Goal: Transaction & Acquisition: Purchase product/service

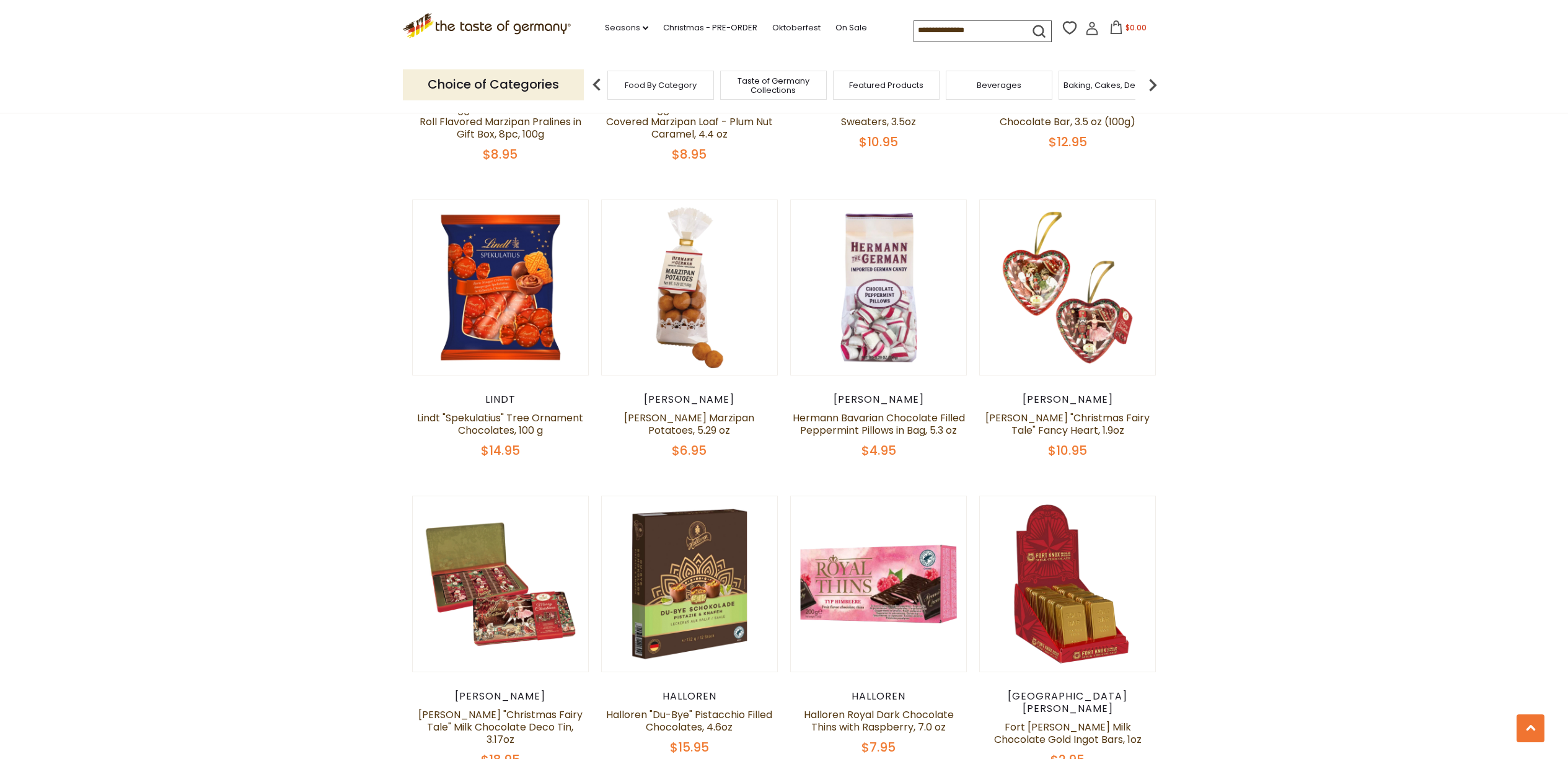
scroll to position [2295, 0]
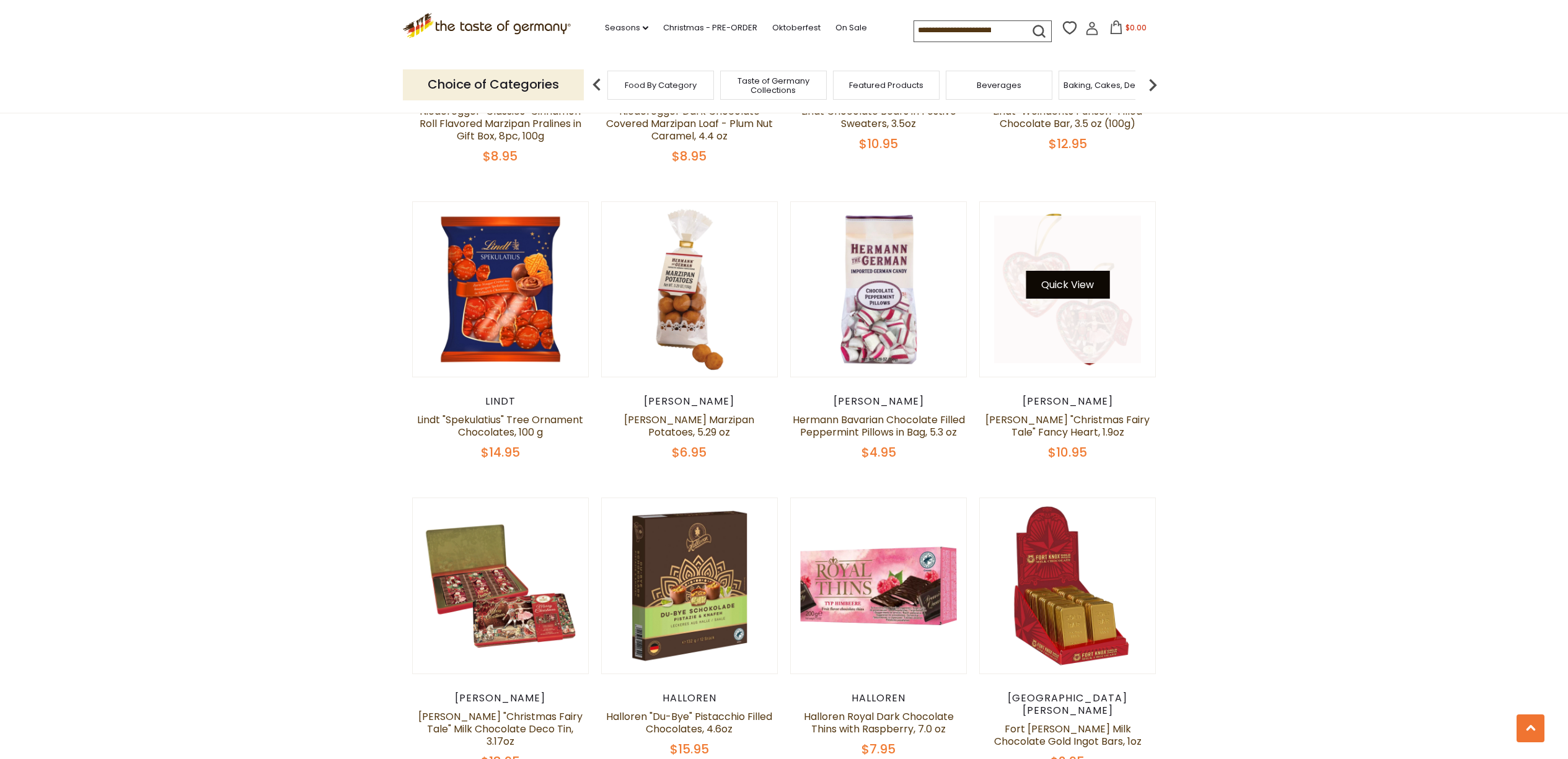
click at [1078, 270] on button "Quick View" at bounding box center [1067, 284] width 83 height 28
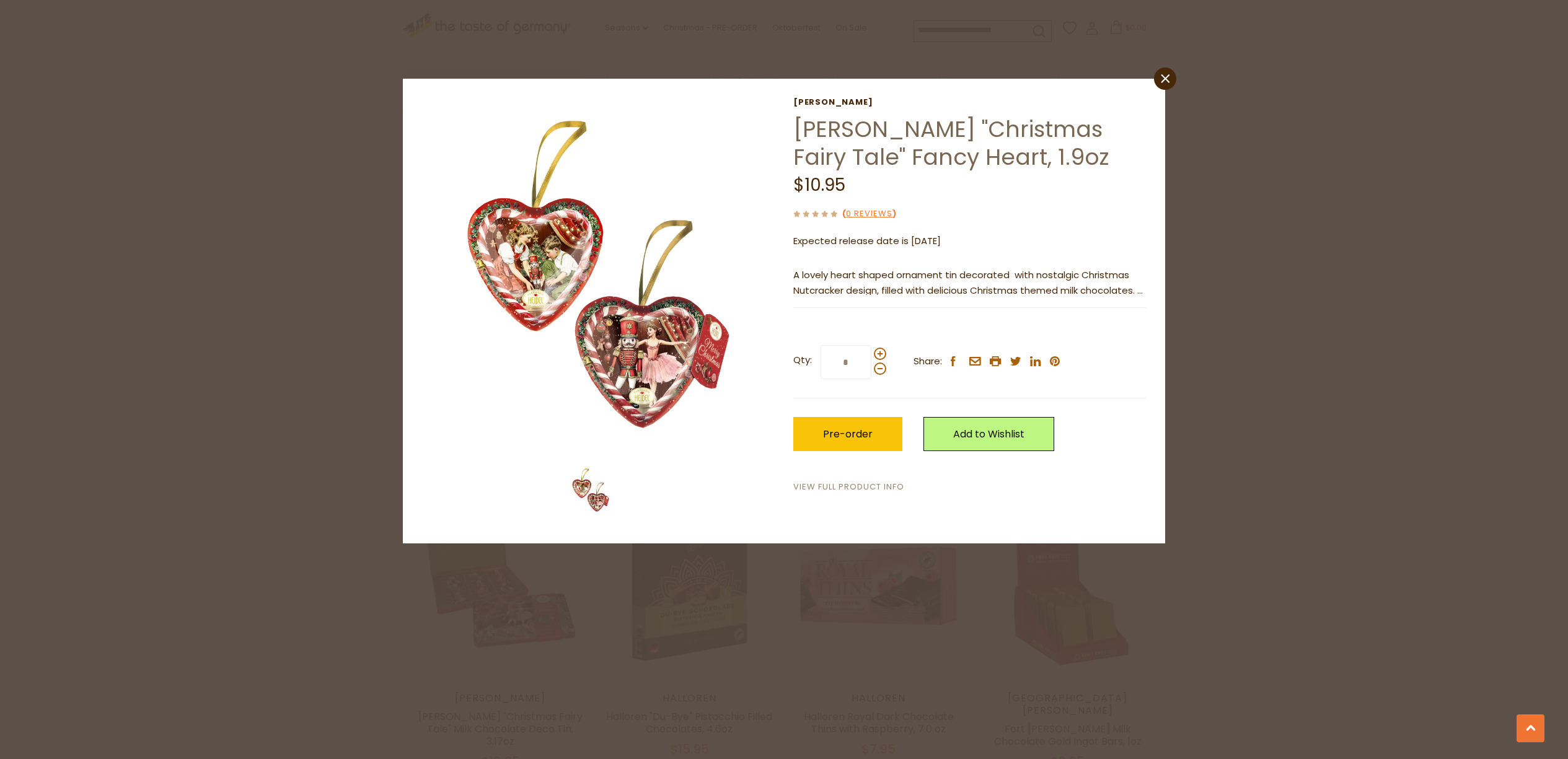
click at [860, 485] on link "View Full Product Info" at bounding box center [849, 487] width 111 height 13
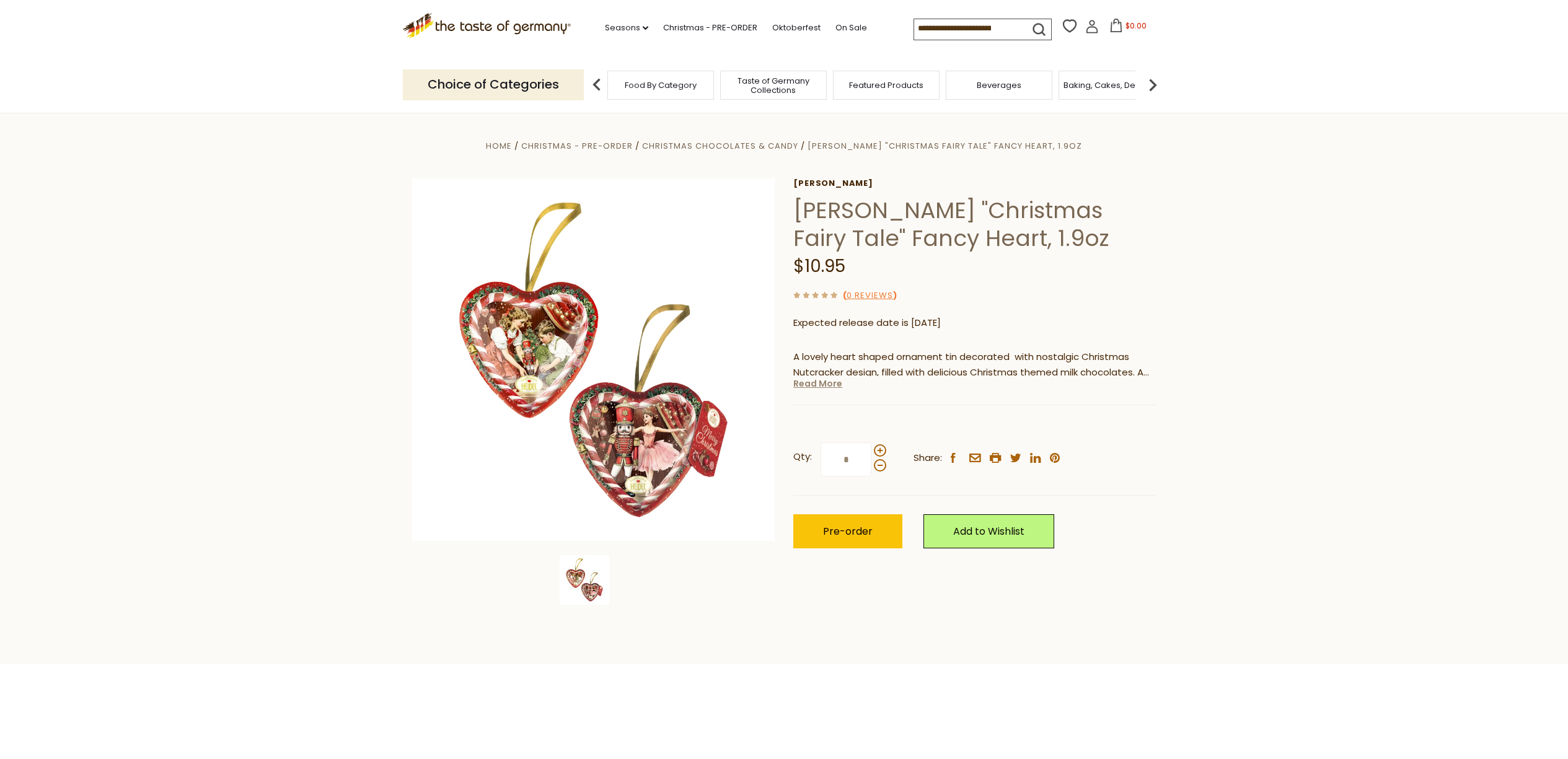
click at [810, 382] on link "Read More" at bounding box center [817, 383] width 49 height 12
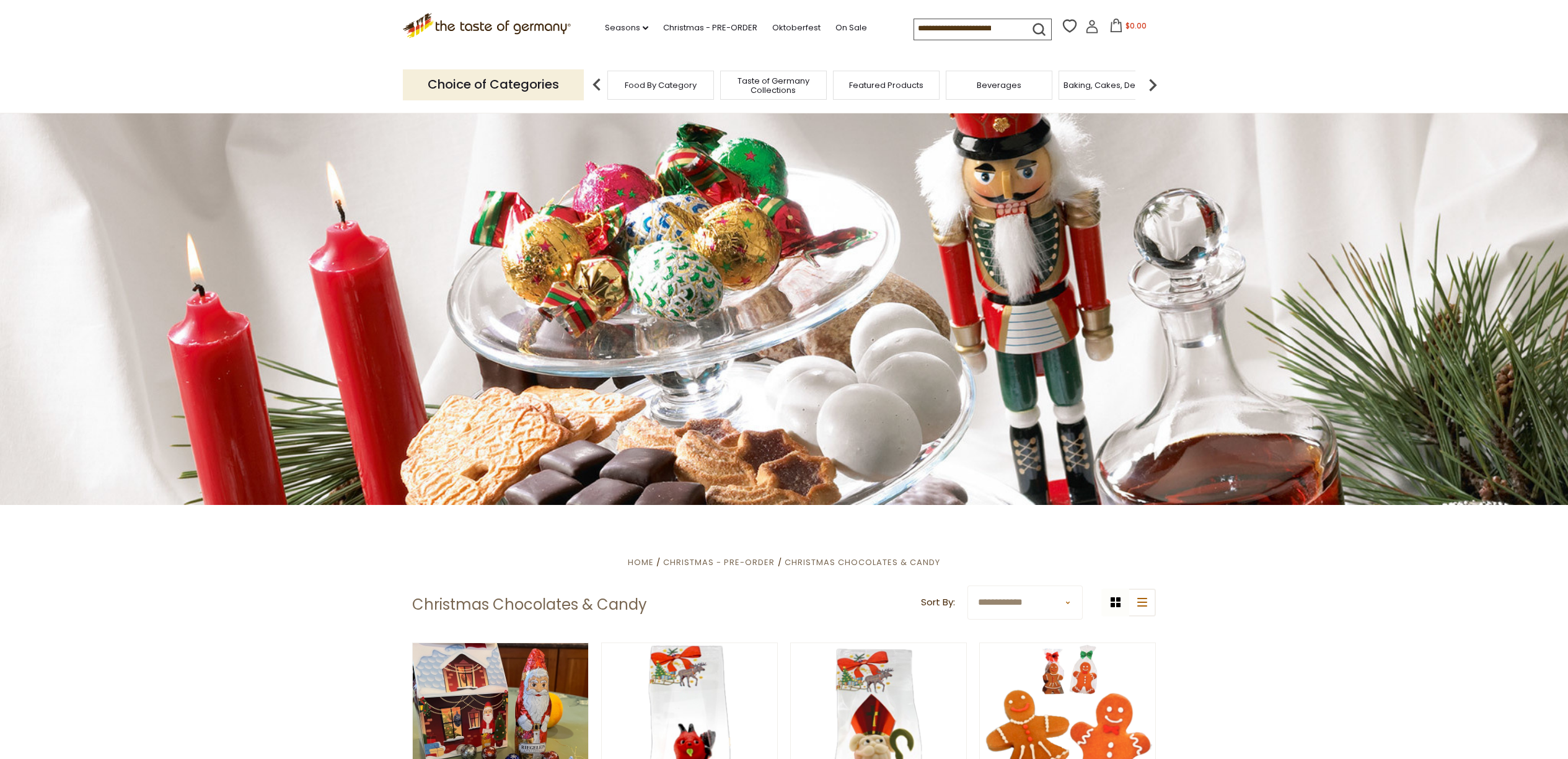
click at [996, 29] on input at bounding box center [966, 27] width 104 height 17
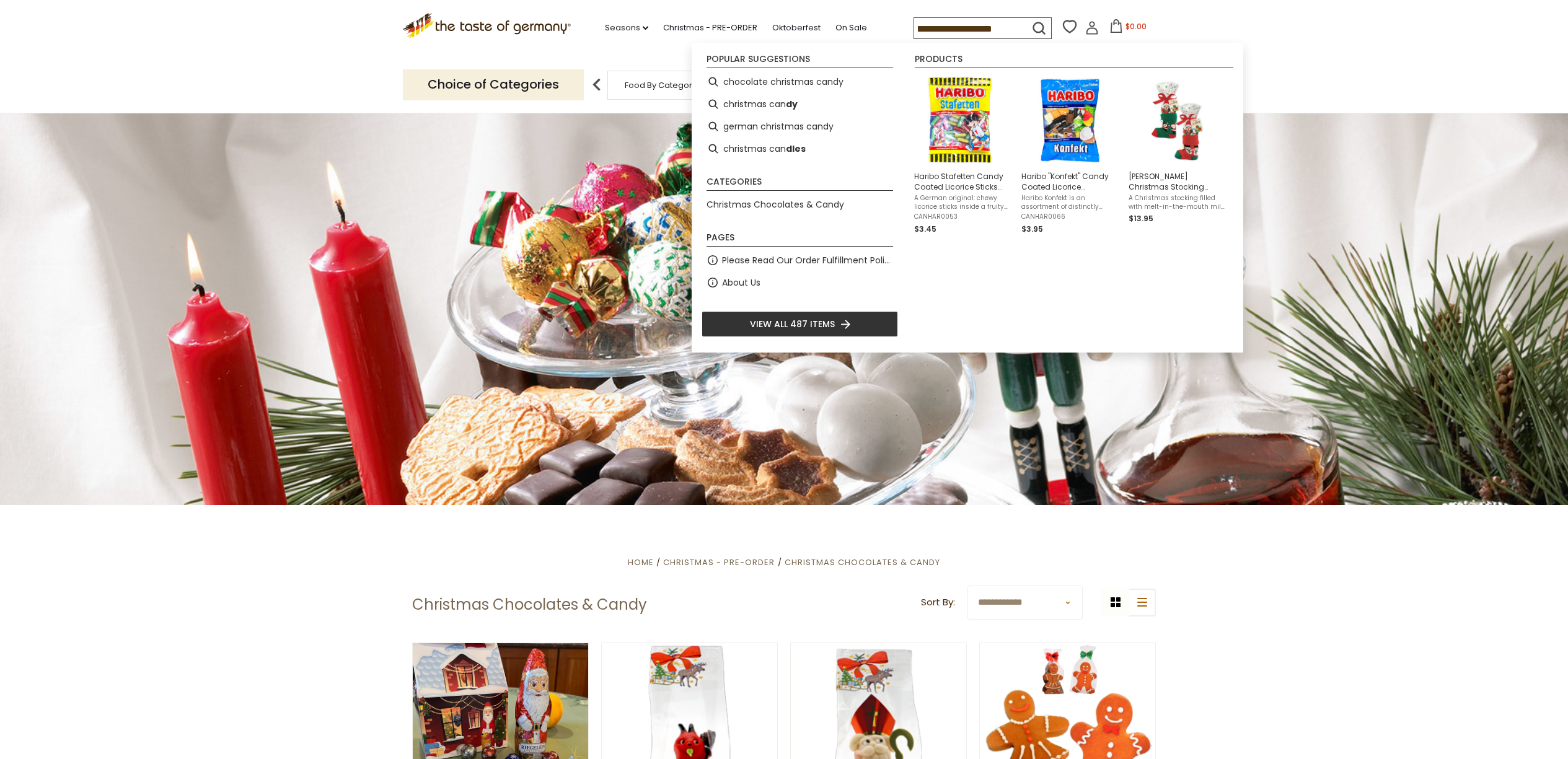
type input "**********"
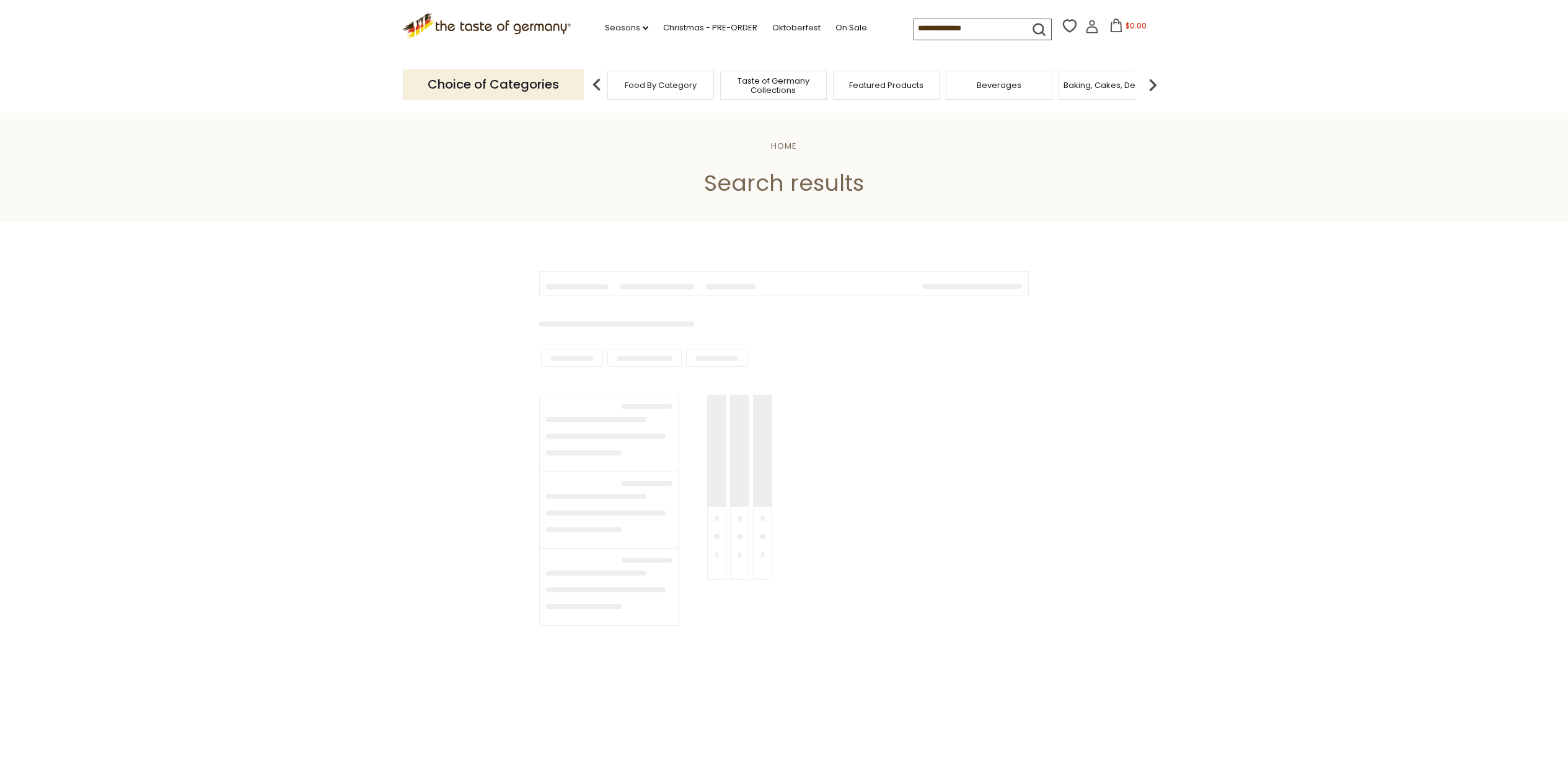
type input "**********"
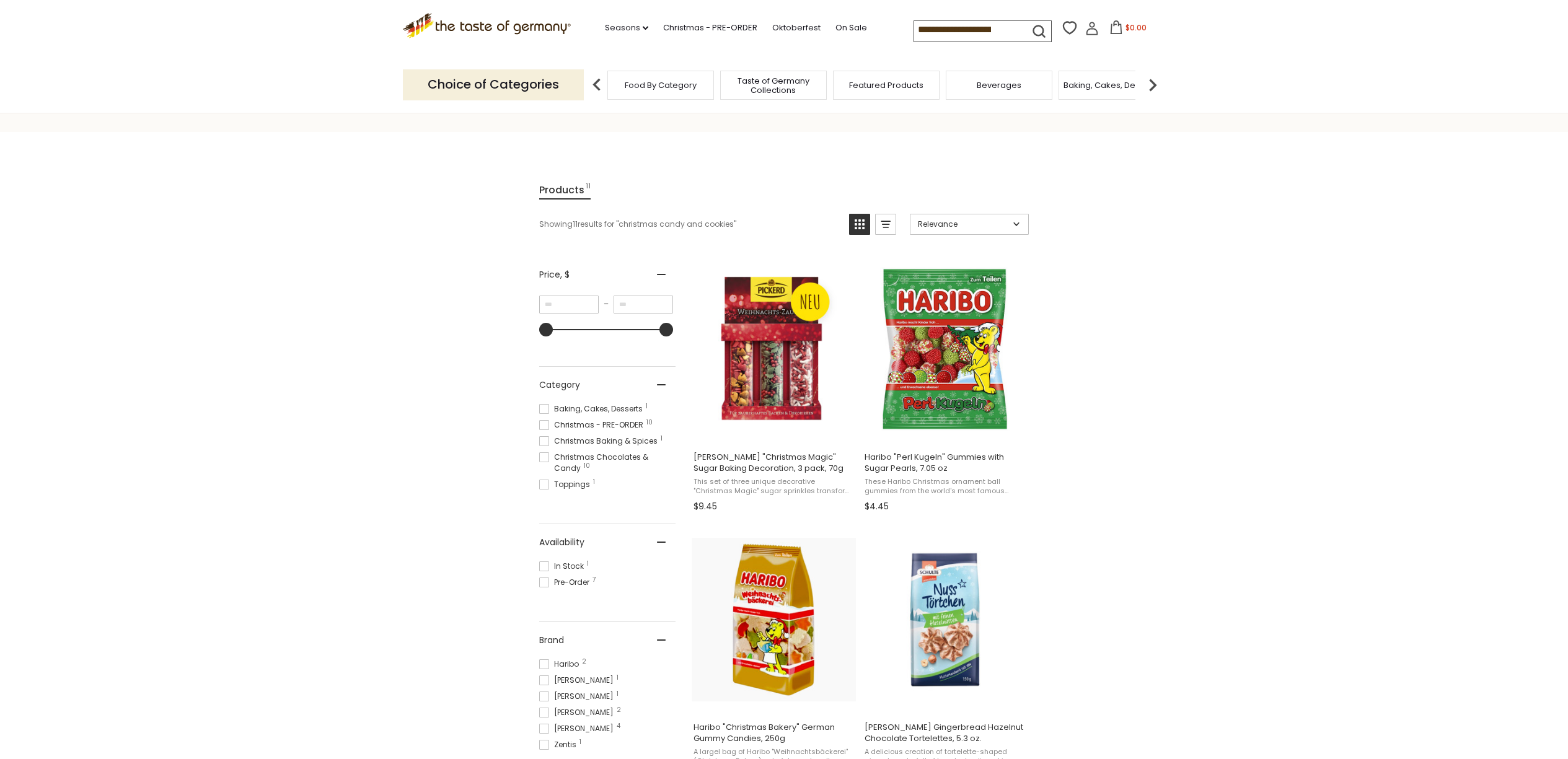
scroll to position [104, 0]
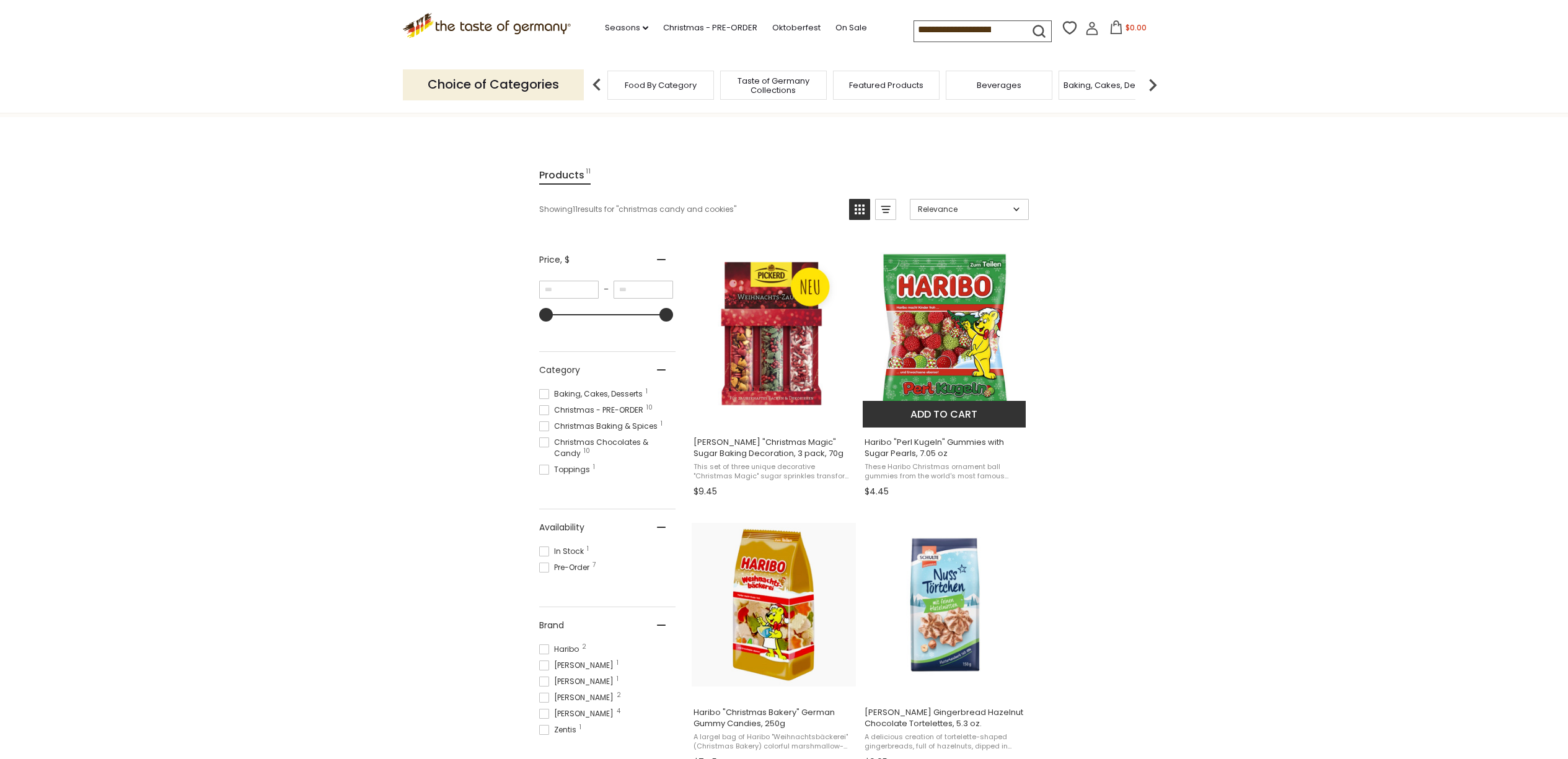
click at [940, 355] on img at bounding box center [944, 334] width 164 height 164
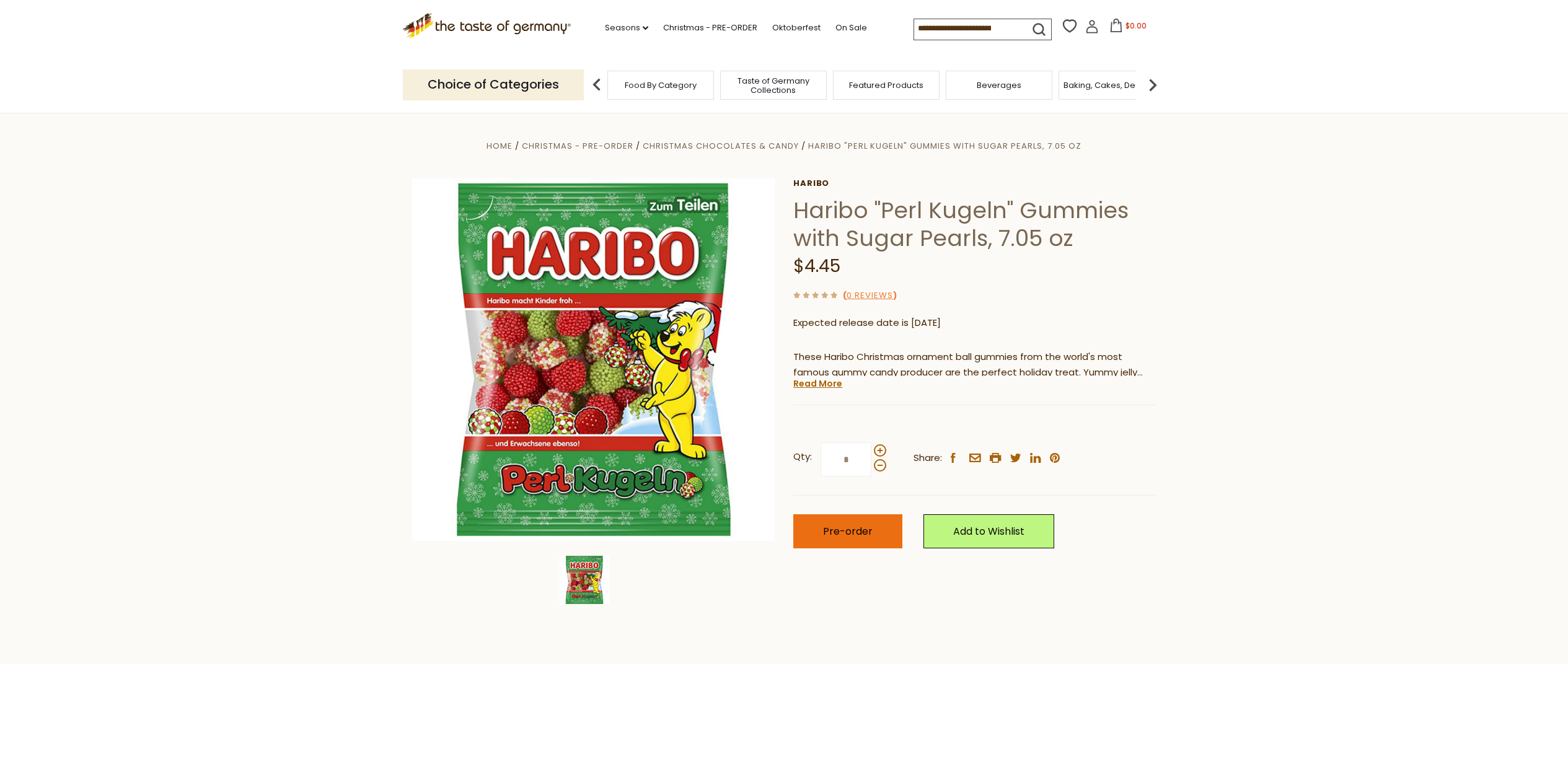
click at [849, 525] on span "Pre-order" at bounding box center [848, 531] width 50 height 14
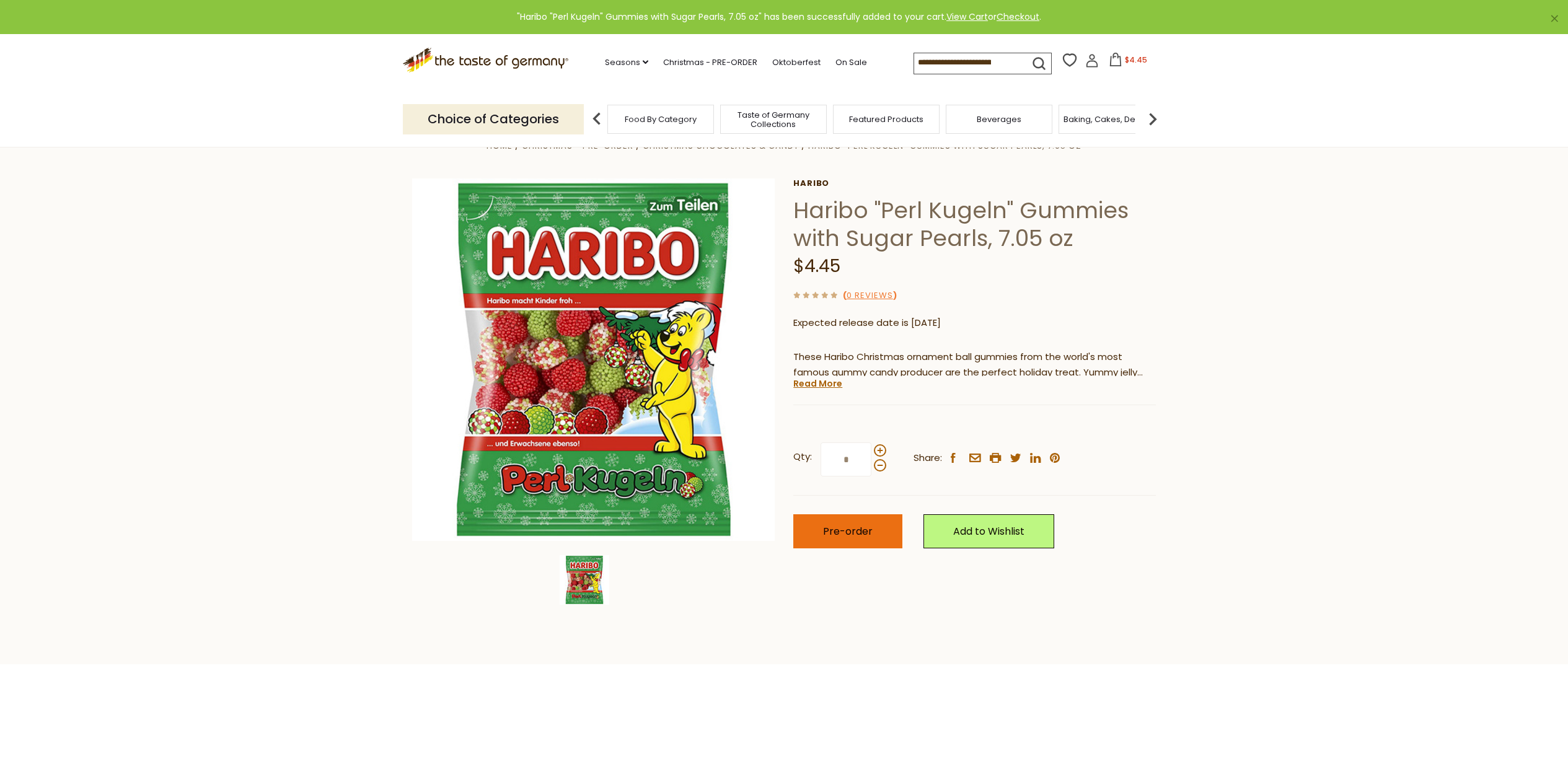
click at [879, 534] on button "Pre-order" at bounding box center [848, 531] width 109 height 34
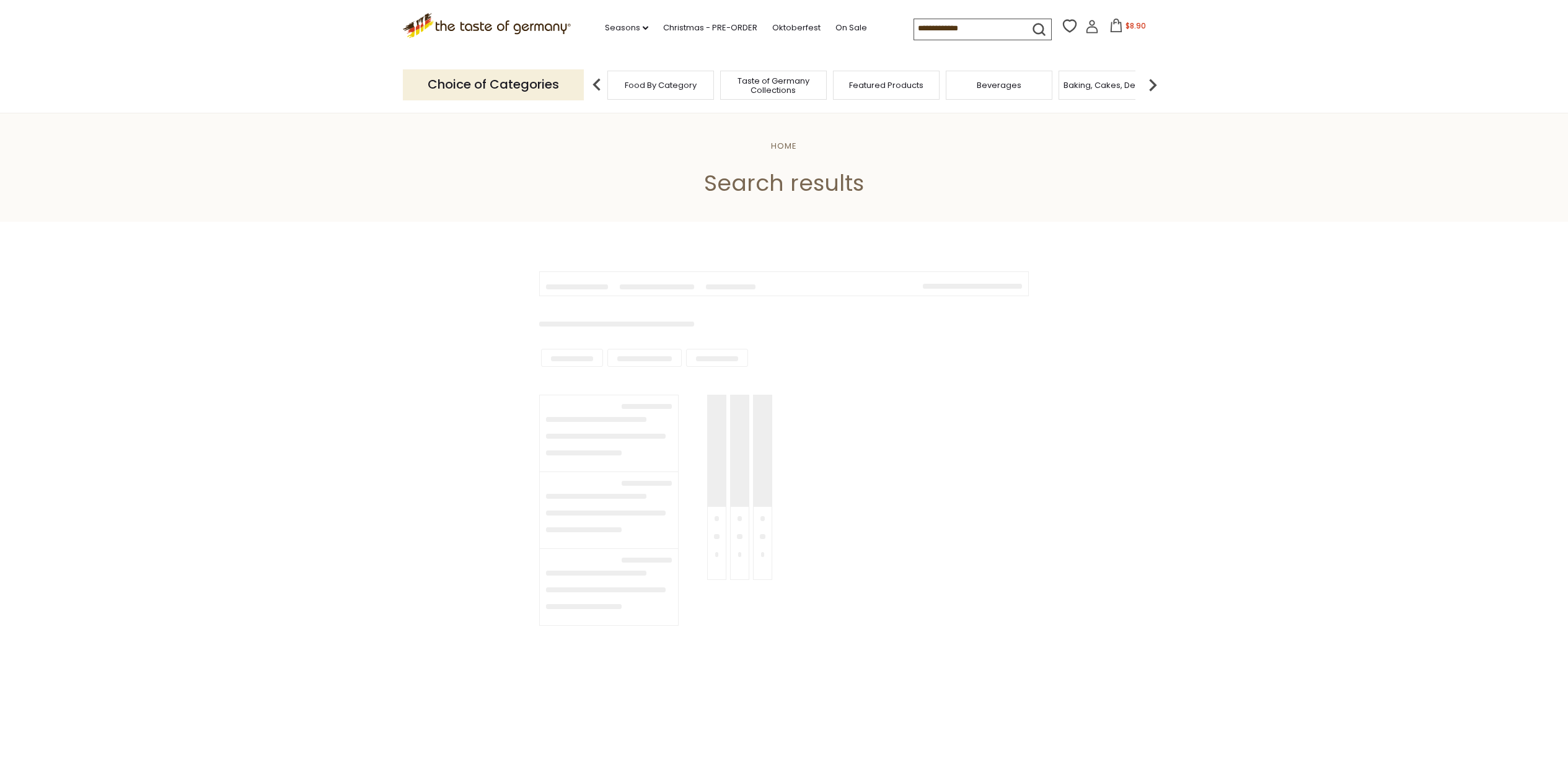
scroll to position [104, 0]
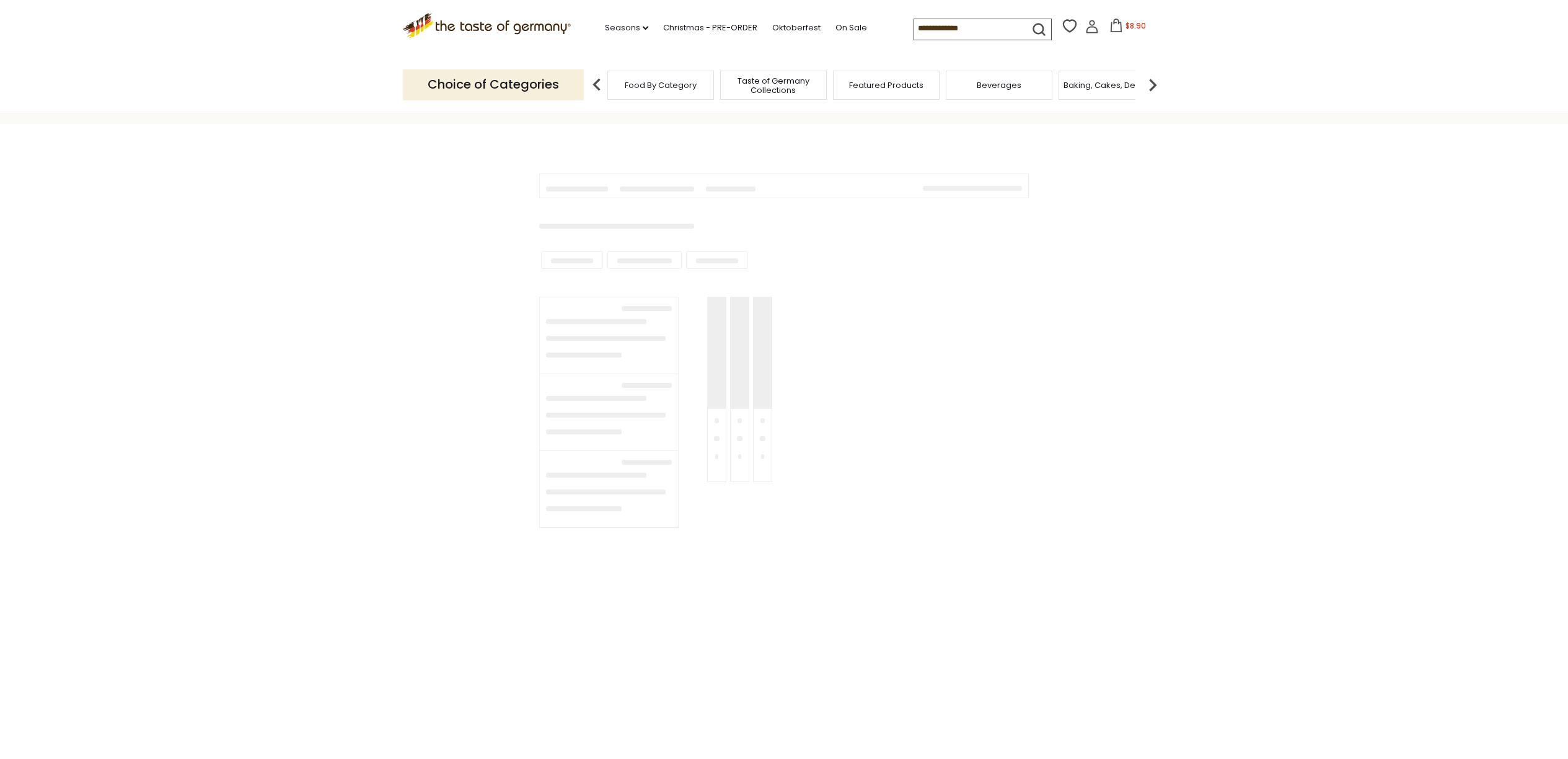
type input "**********"
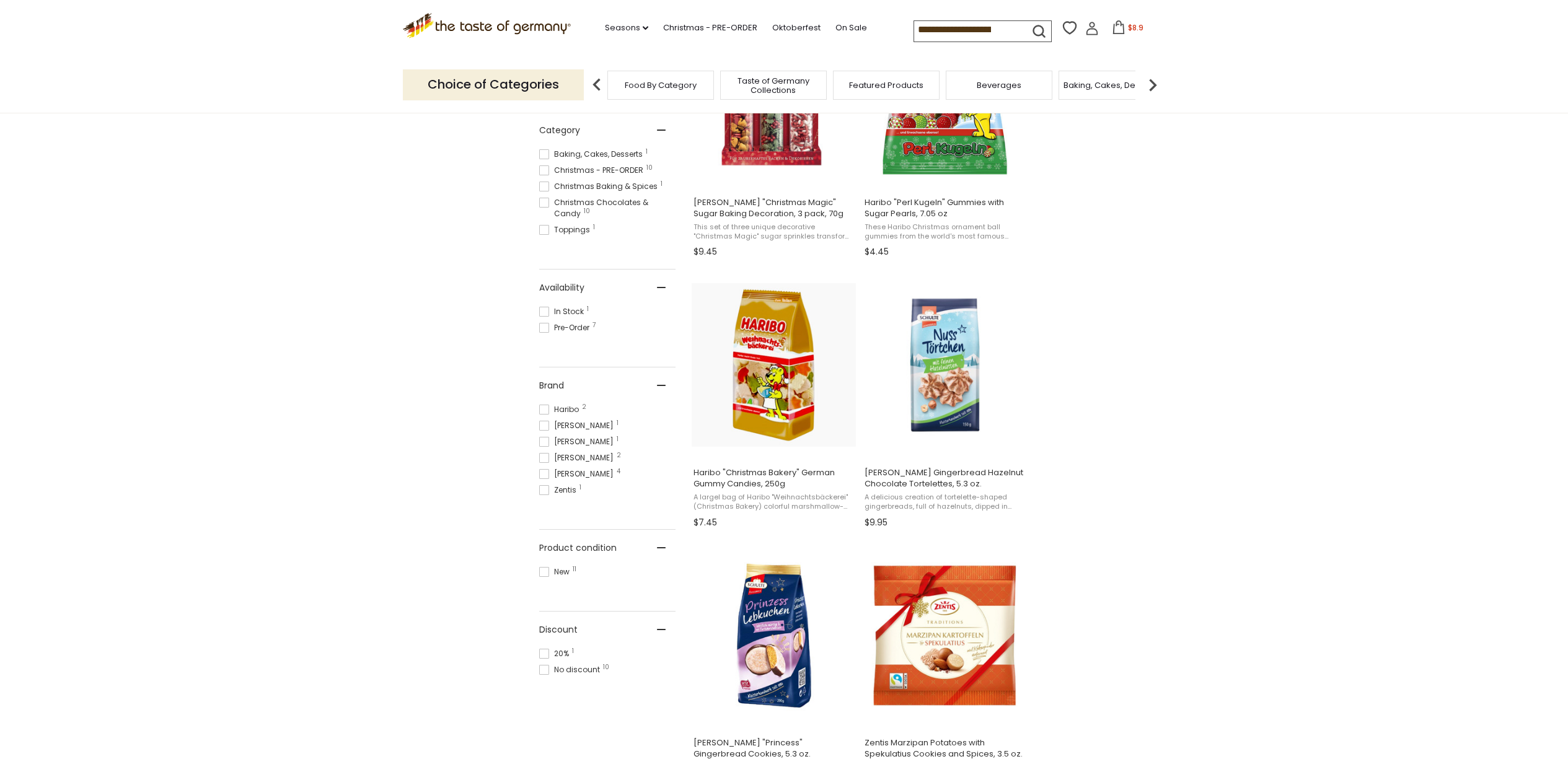
scroll to position [350, 0]
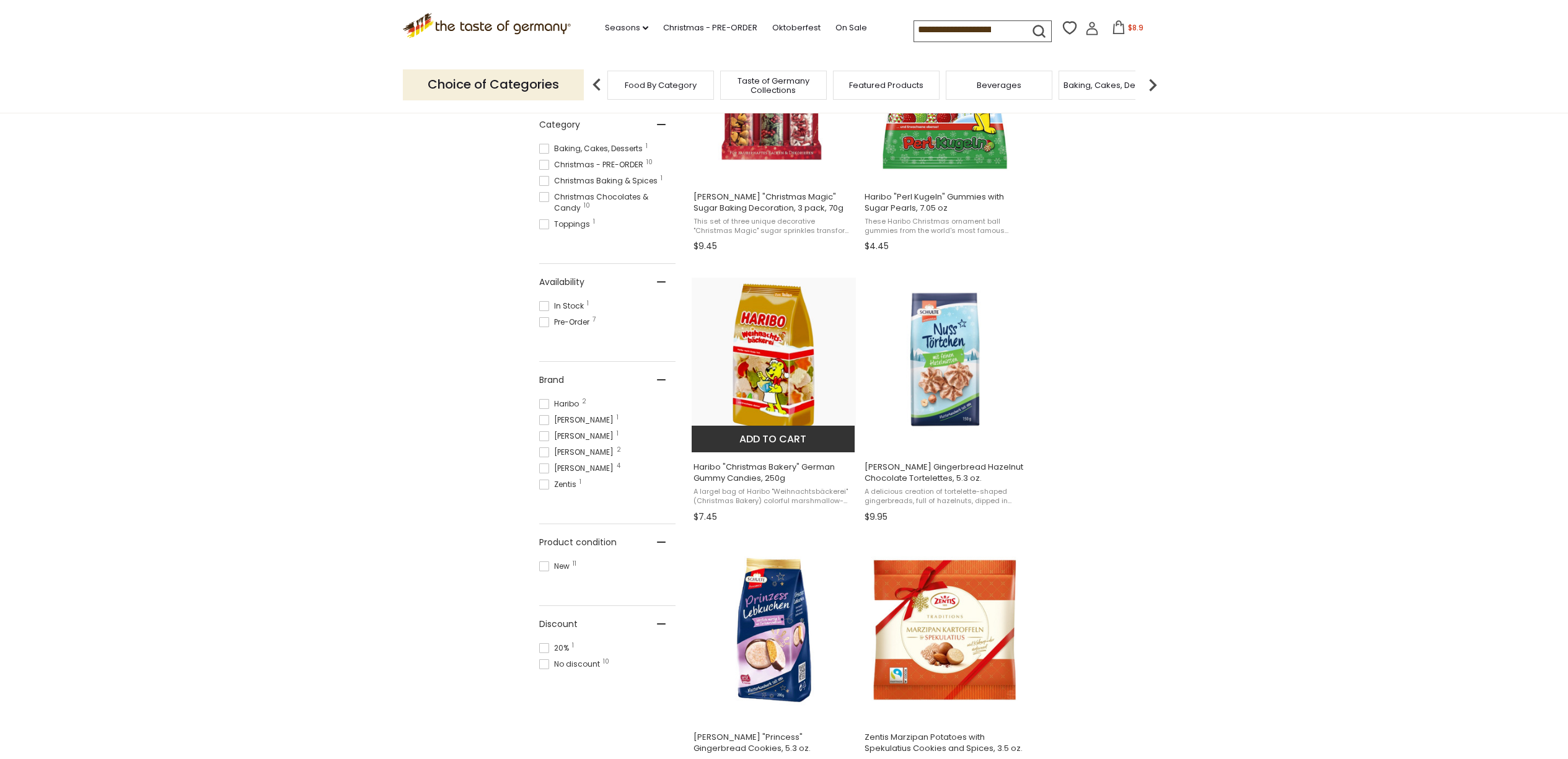
click at [743, 470] on span "Haribo "Christmas Bakery" German Gummy Candies, 250g" at bounding box center [774, 473] width 161 height 22
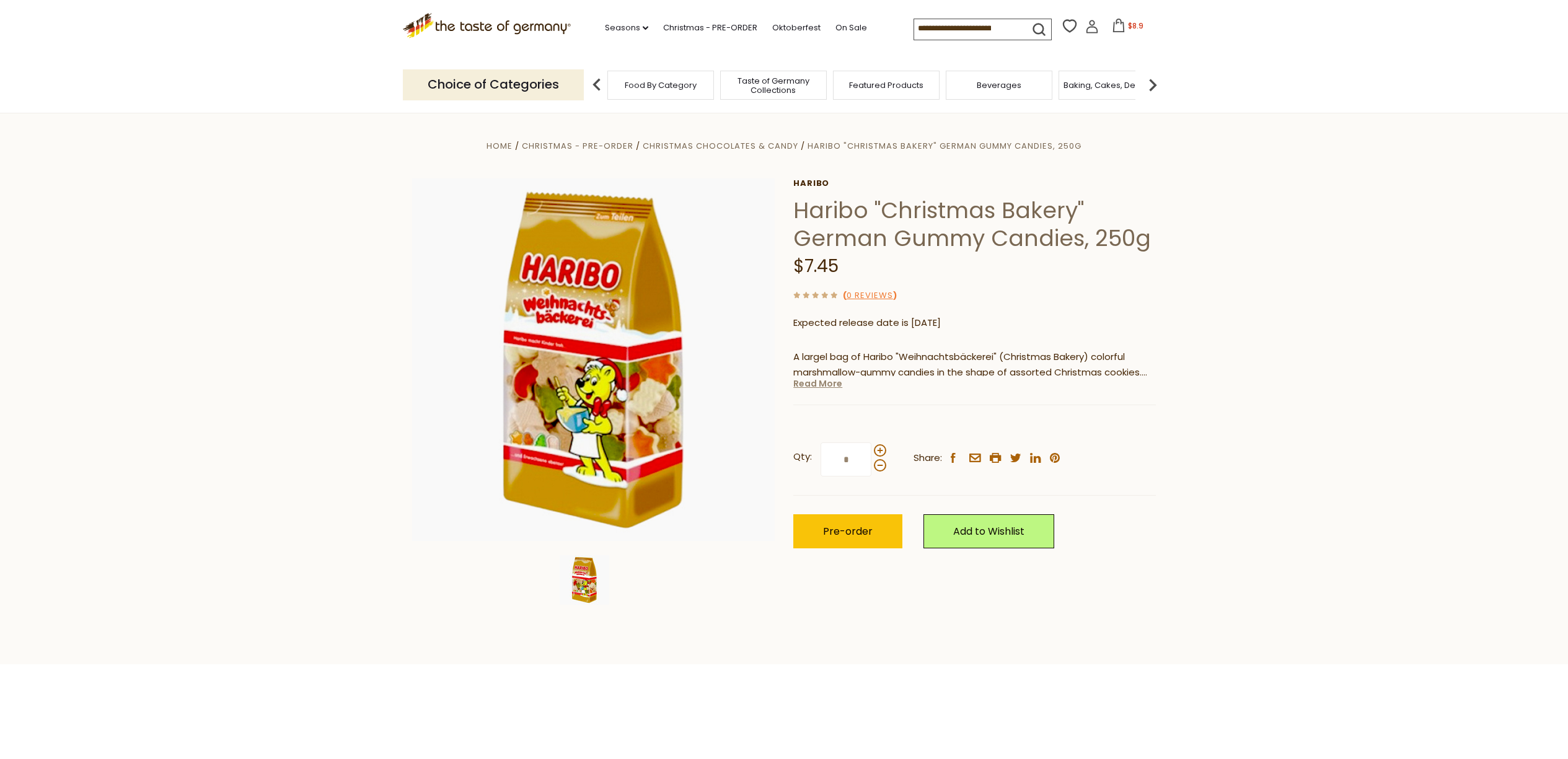
click at [811, 385] on link "Read More" at bounding box center [817, 383] width 49 height 12
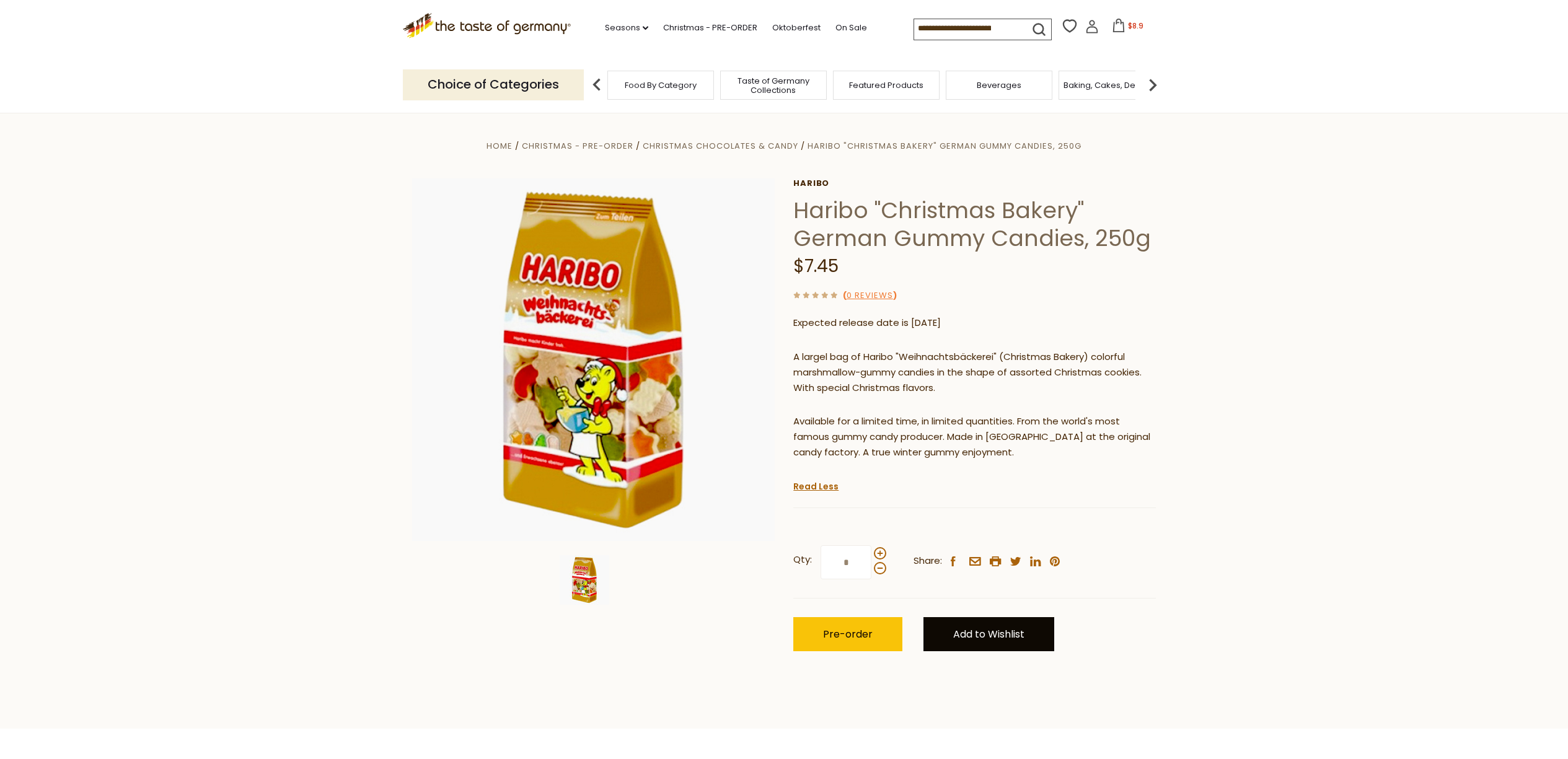
click at [972, 632] on link "Add to Wishlist" at bounding box center [989, 634] width 131 height 34
